Goal: Information Seeking & Learning: Compare options

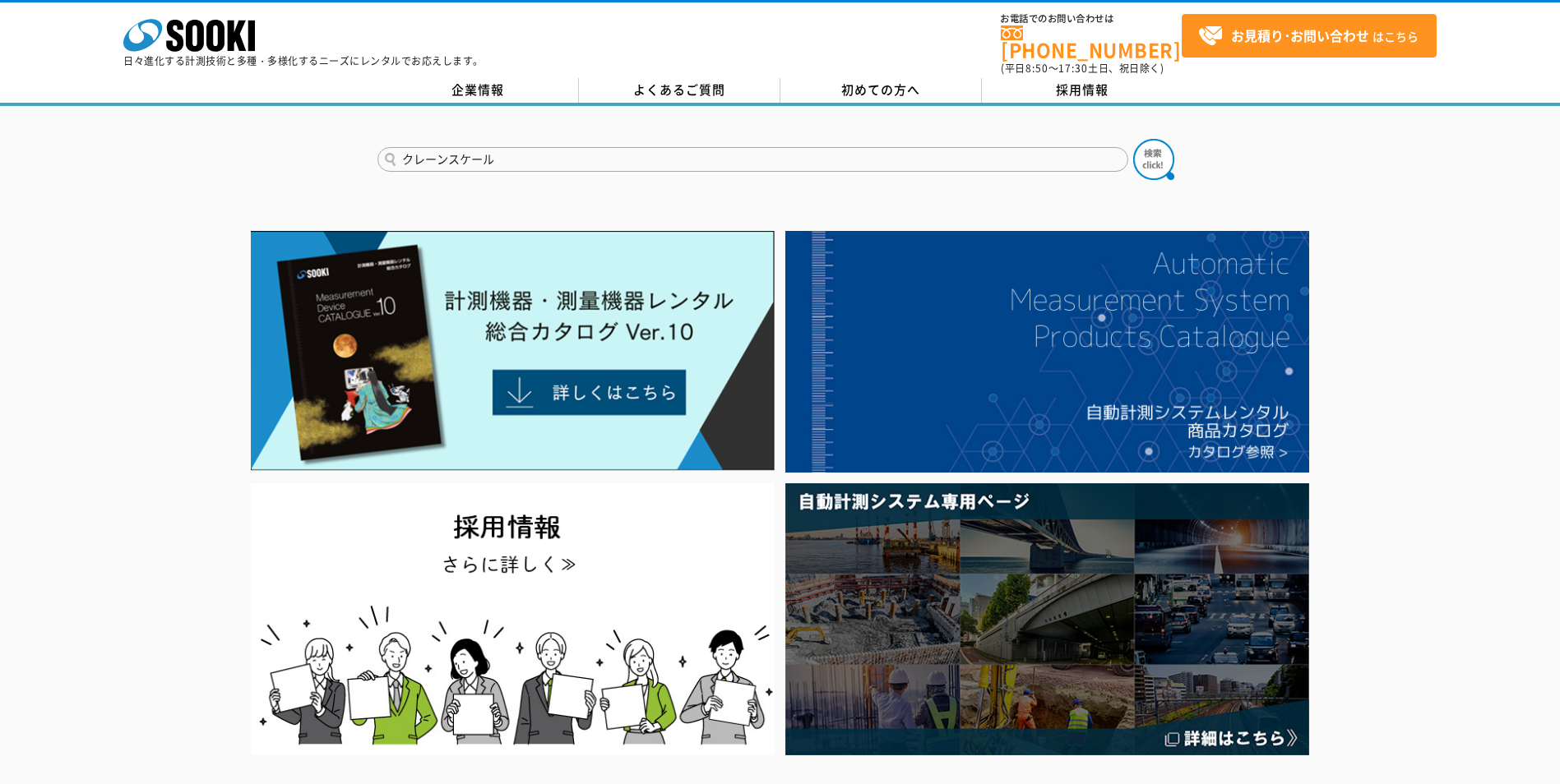
type input "クレーンスケール"
click at [1133, 139] on button at bounding box center [1153, 159] width 41 height 41
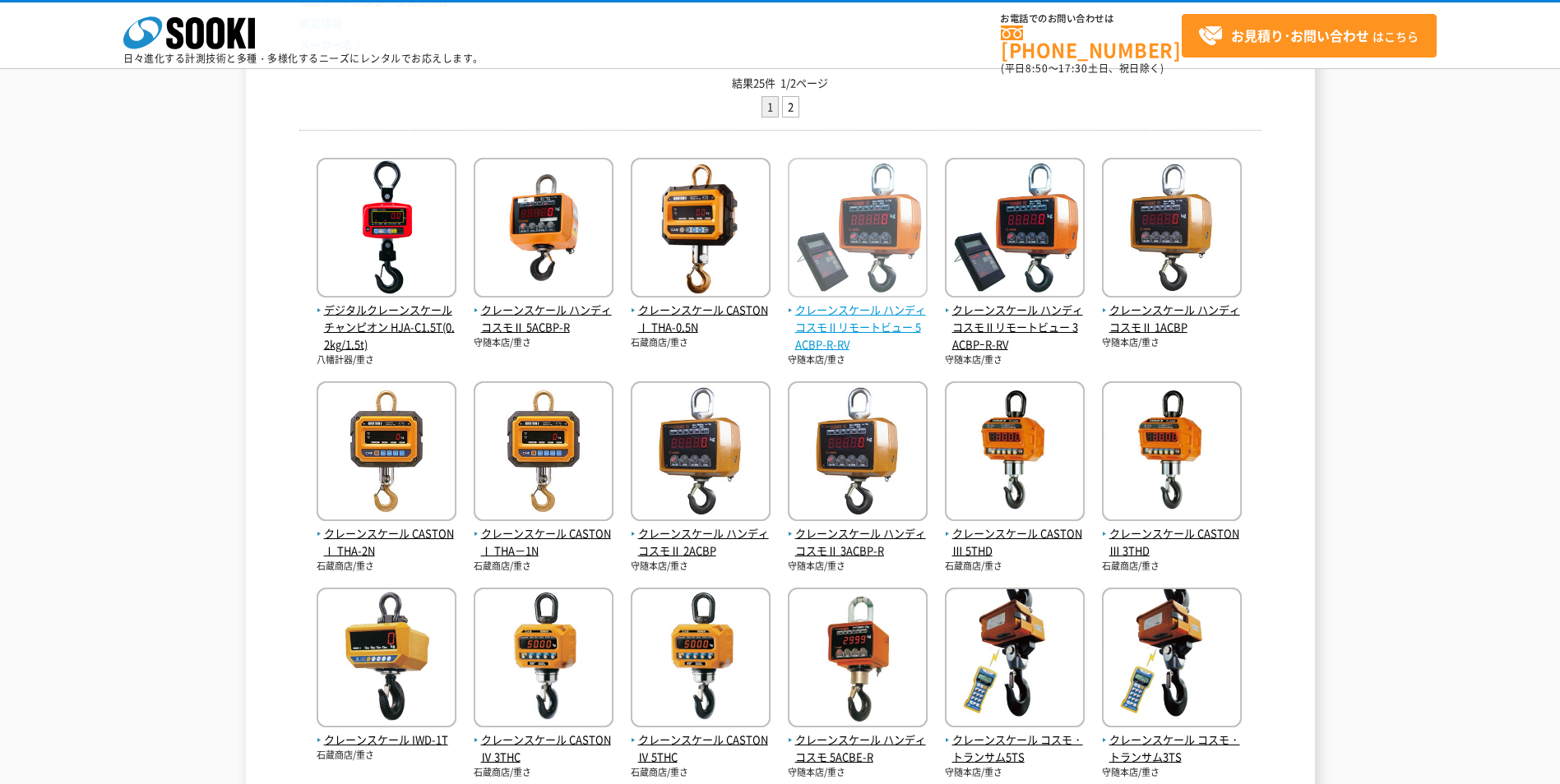
scroll to position [242, 0]
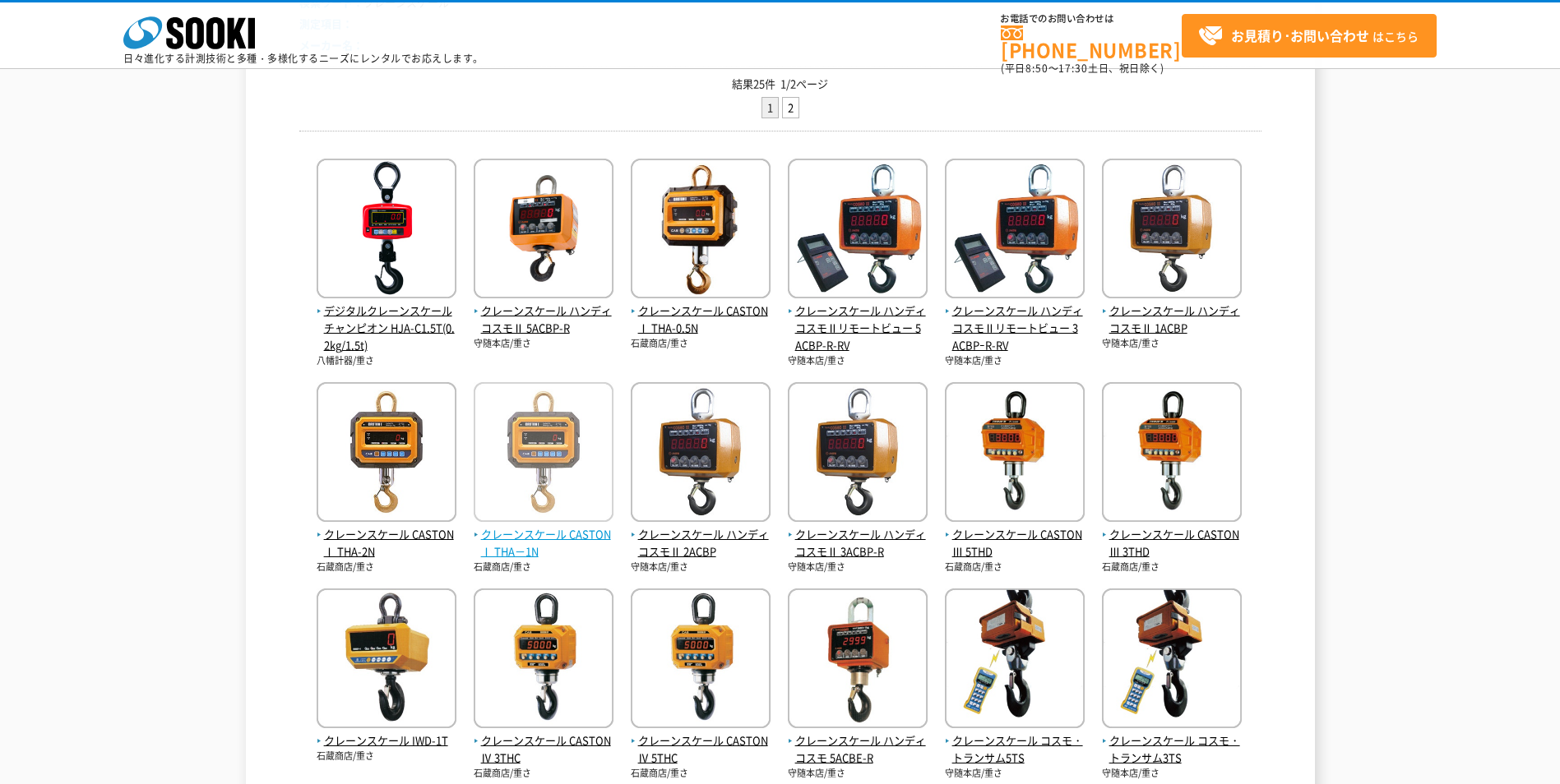
click at [535, 477] on img at bounding box center [543, 454] width 140 height 144
click at [518, 543] on span "クレーンスケール CASTONⅠ THA－1N" at bounding box center [543, 543] width 140 height 35
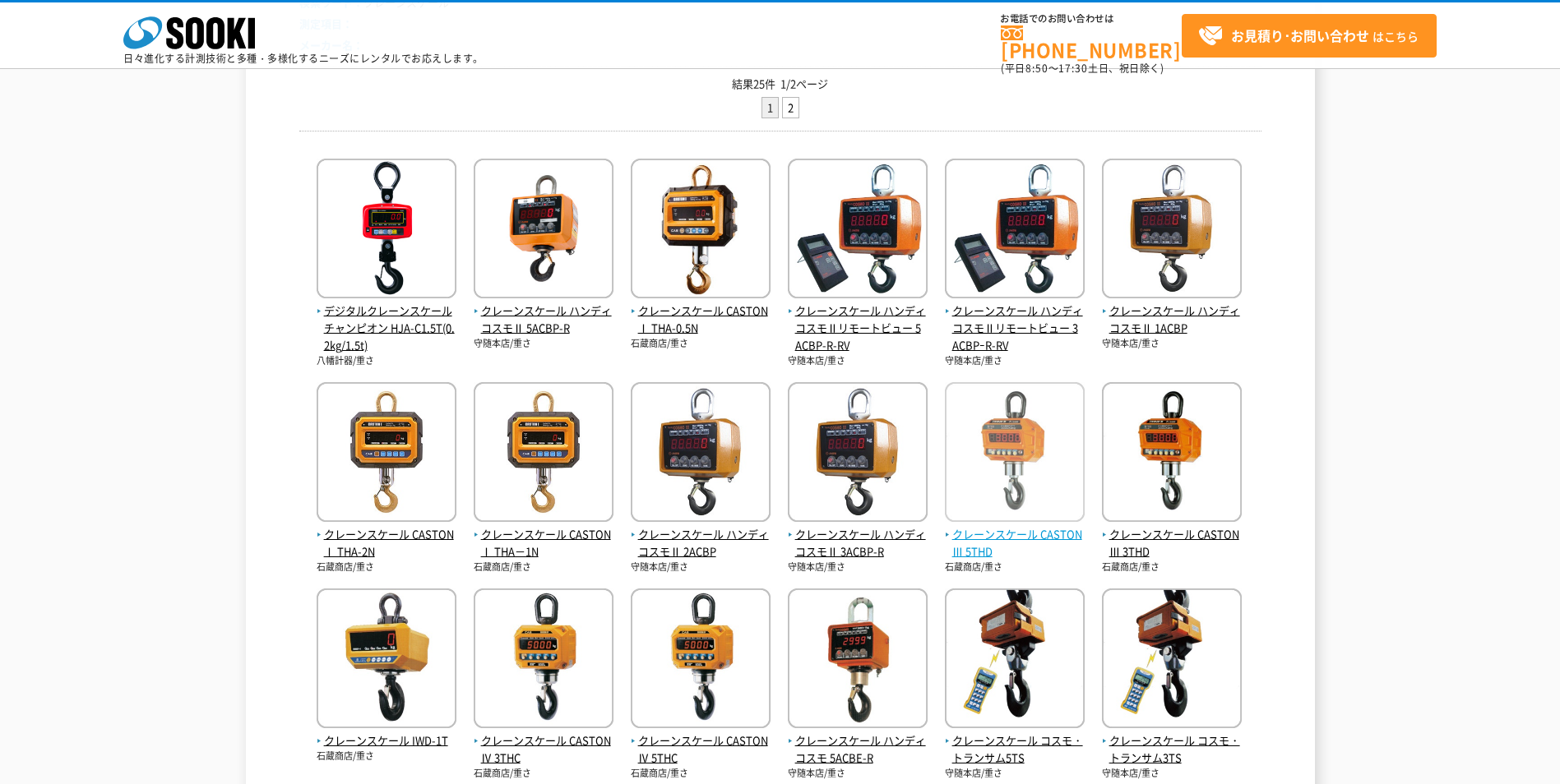
click at [987, 543] on span "クレーンスケール CASTON Ⅲ 5THD" at bounding box center [1014, 543] width 140 height 35
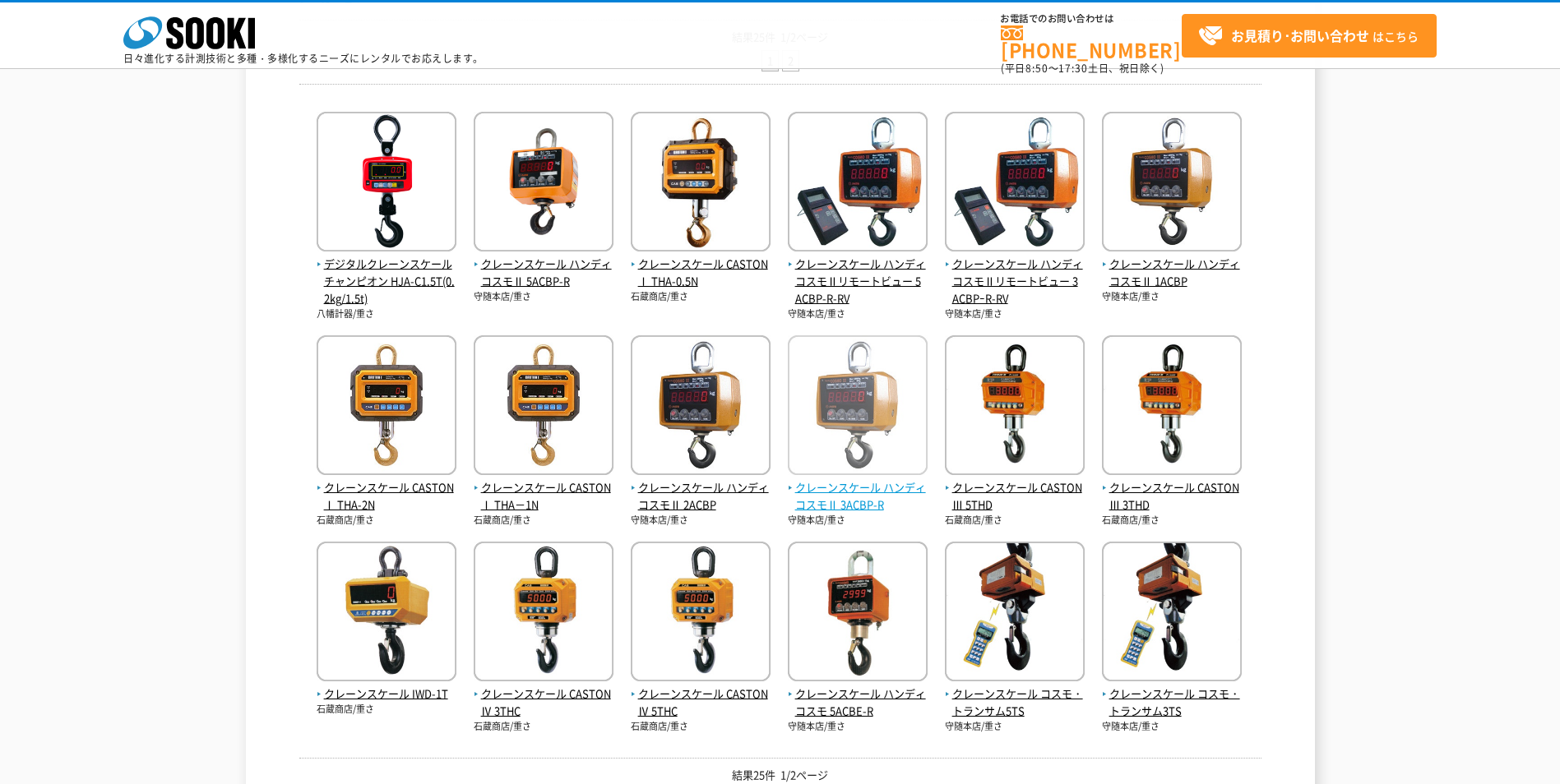
scroll to position [323, 0]
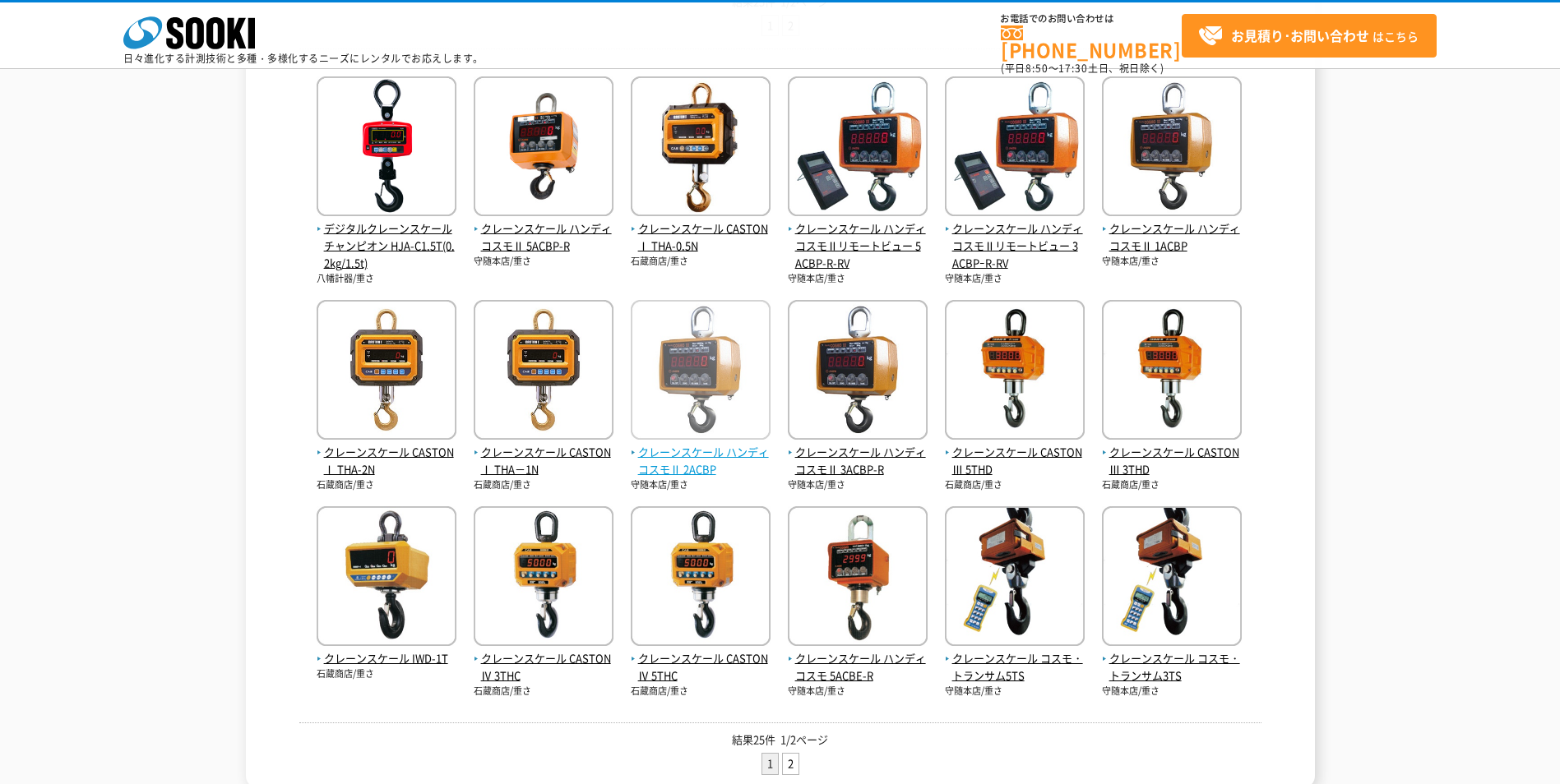
click at [696, 460] on span "クレーンスケール ハンディコスモⅡ 2ACBP" at bounding box center [701, 461] width 140 height 35
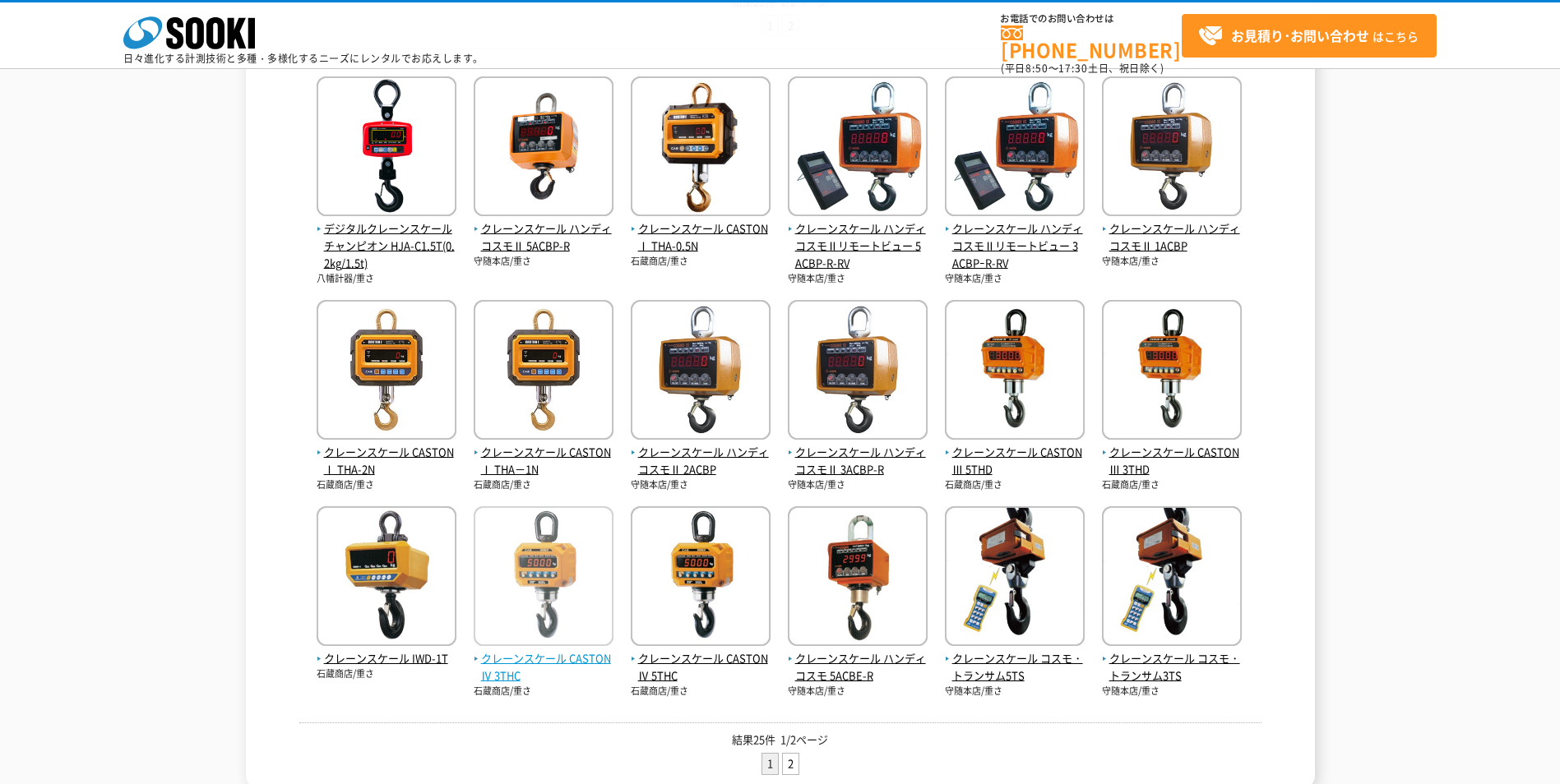
click at [530, 661] on span "クレーンスケール CASTON Ⅳ 3THC" at bounding box center [543, 668] width 140 height 35
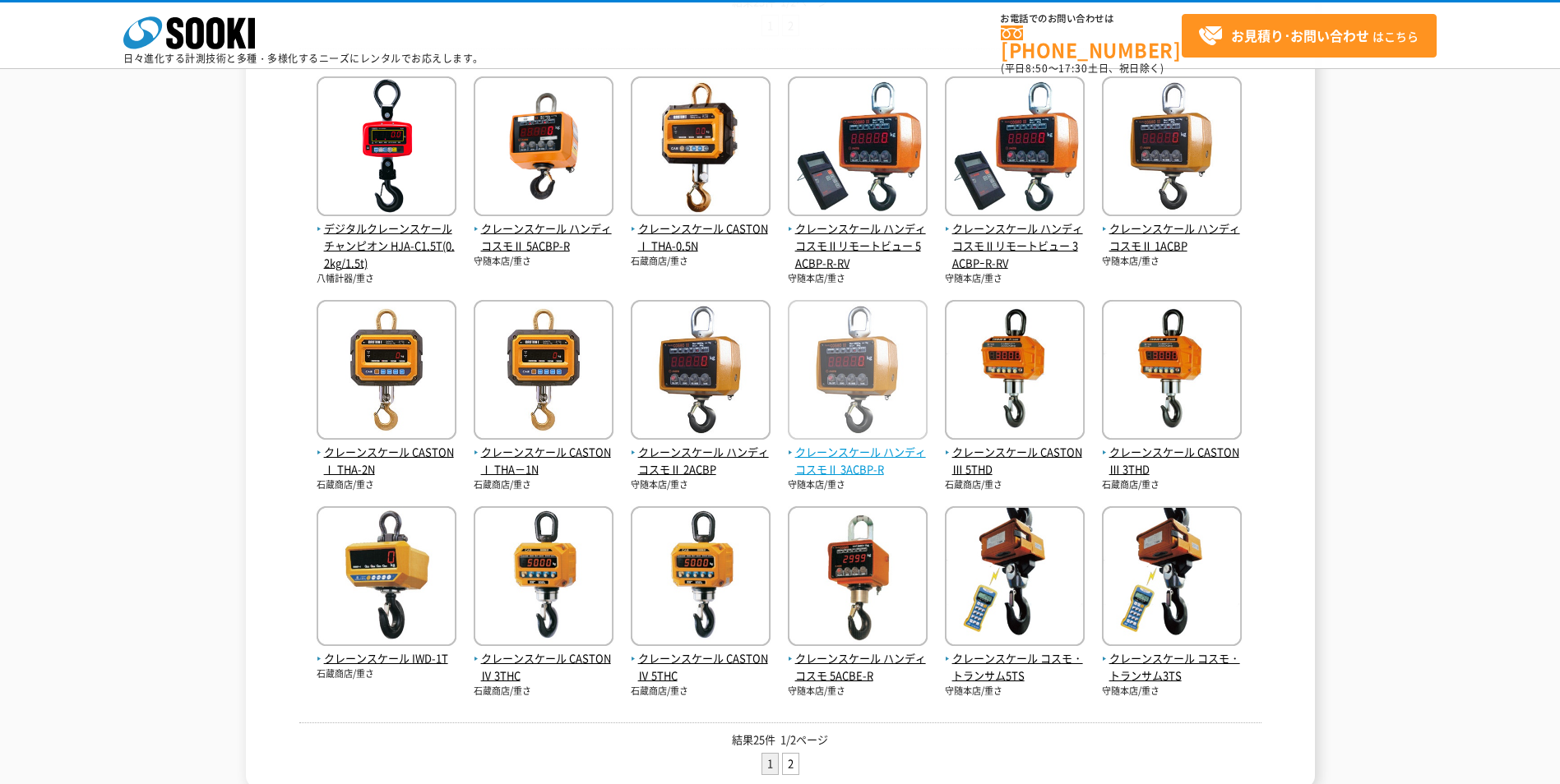
click at [852, 474] on span "クレーンスケール ハンディコスモⅡ 3ACBP-R" at bounding box center [858, 461] width 140 height 35
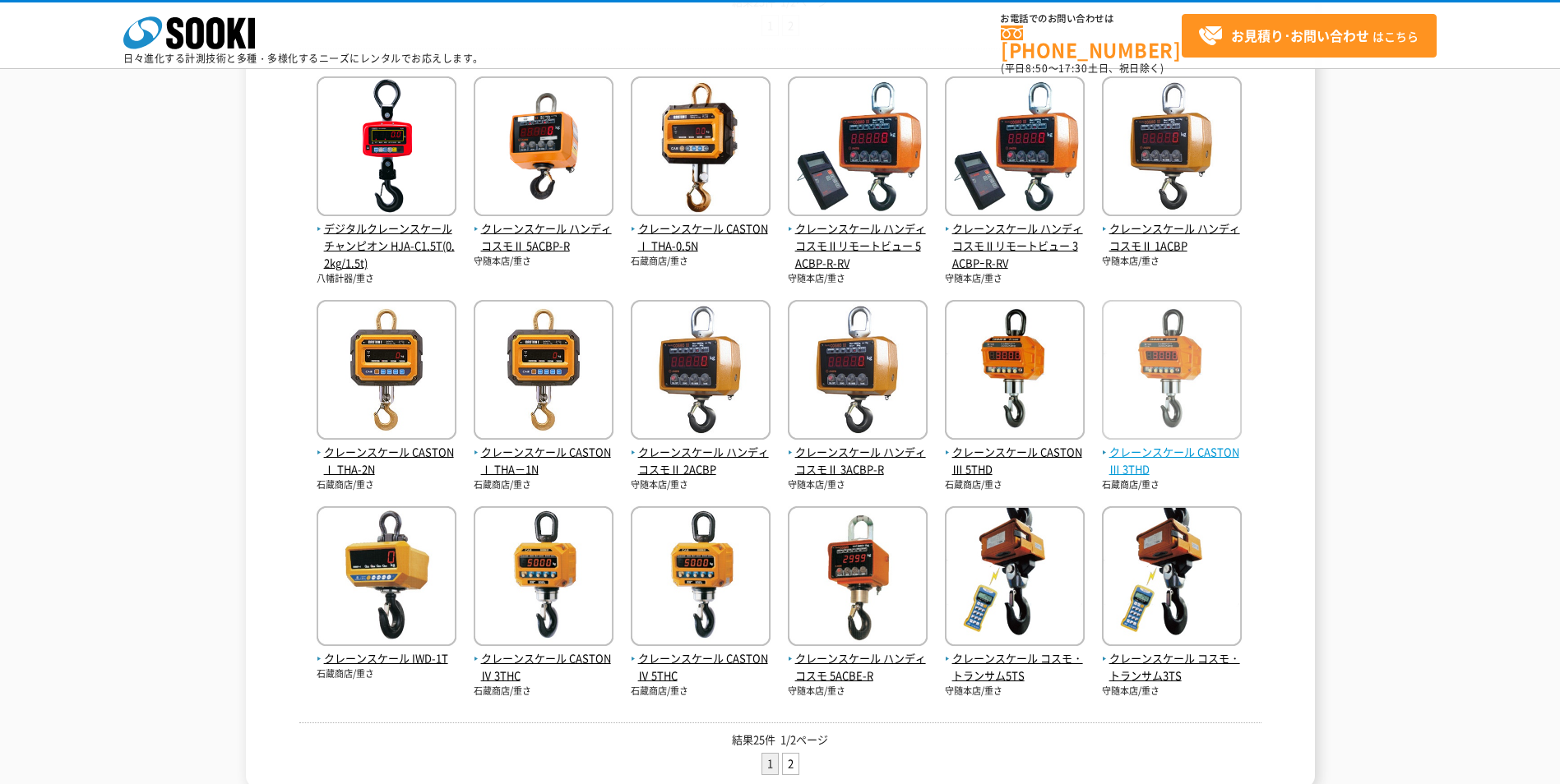
click at [1121, 466] on span "クレーンスケール CASTON Ⅲ 3THD" at bounding box center [1171, 461] width 140 height 35
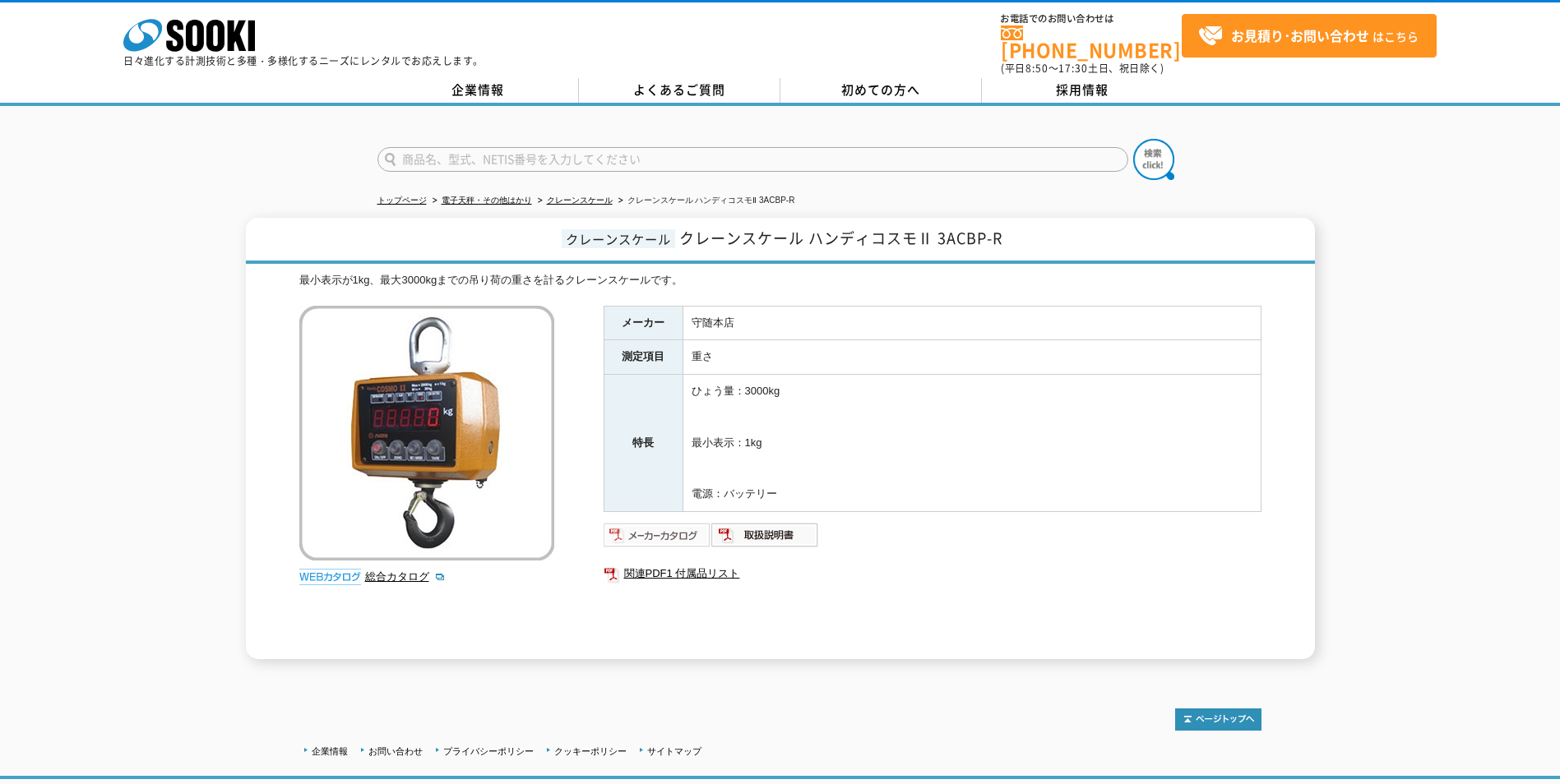
click at [667, 528] on img at bounding box center [657, 535] width 108 height 26
click at [654, 563] on link "関連PDF1 付属品リスト" at bounding box center [932, 573] width 658 height 22
click at [654, 524] on img at bounding box center [657, 535] width 108 height 26
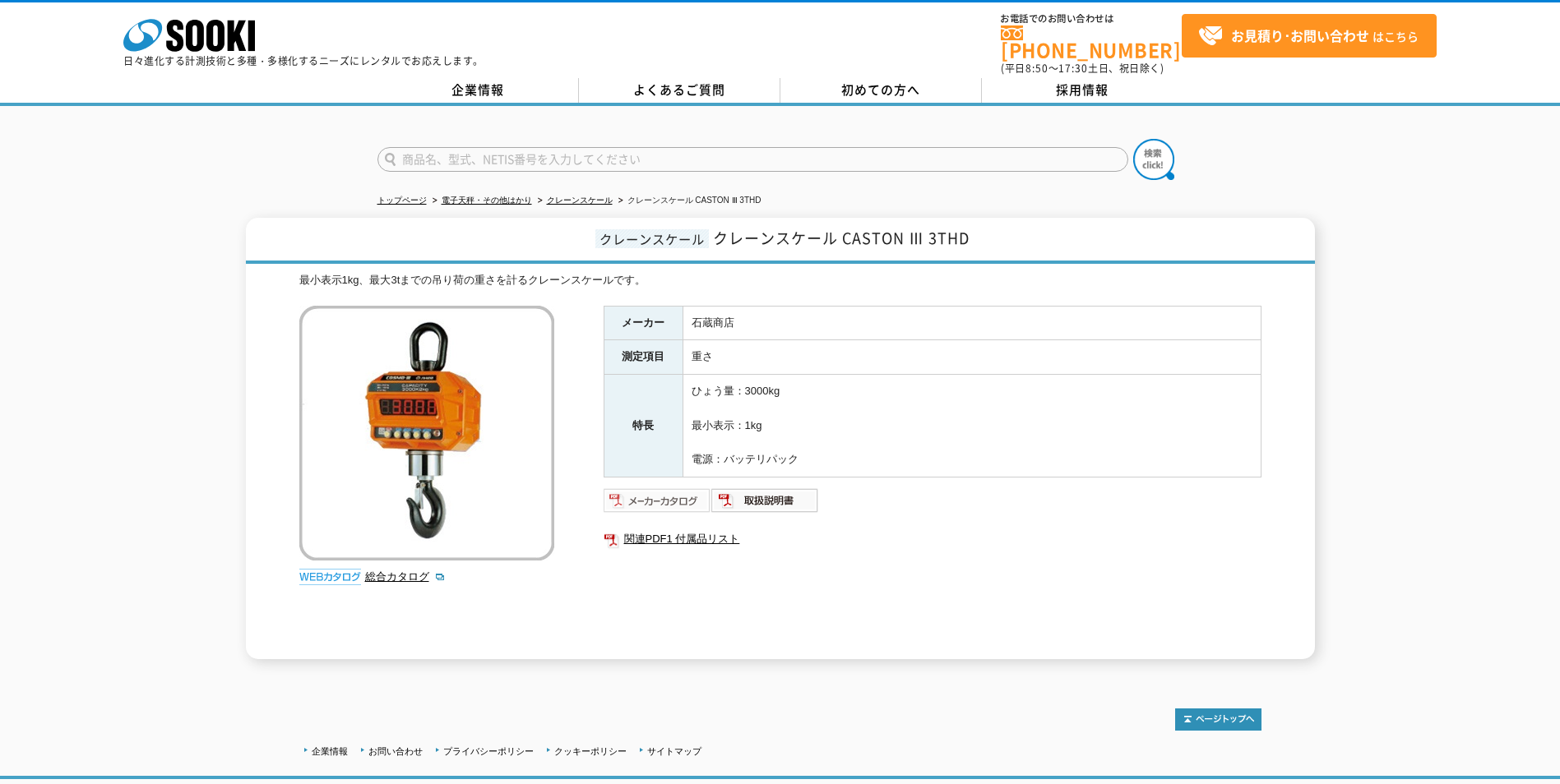
click at [647, 495] on img at bounding box center [657, 500] width 108 height 26
click at [1366, 236] on div "クレーンスケール クレーンスケール CASTON Ⅲ 3THD 最小表示1kg、最大3tまでの吊り荷の重さを計るクレーンスケールです。 総合カタログ メーカー…" at bounding box center [780, 438] width 1560 height 442
